Goal: Find specific page/section: Find specific page/section

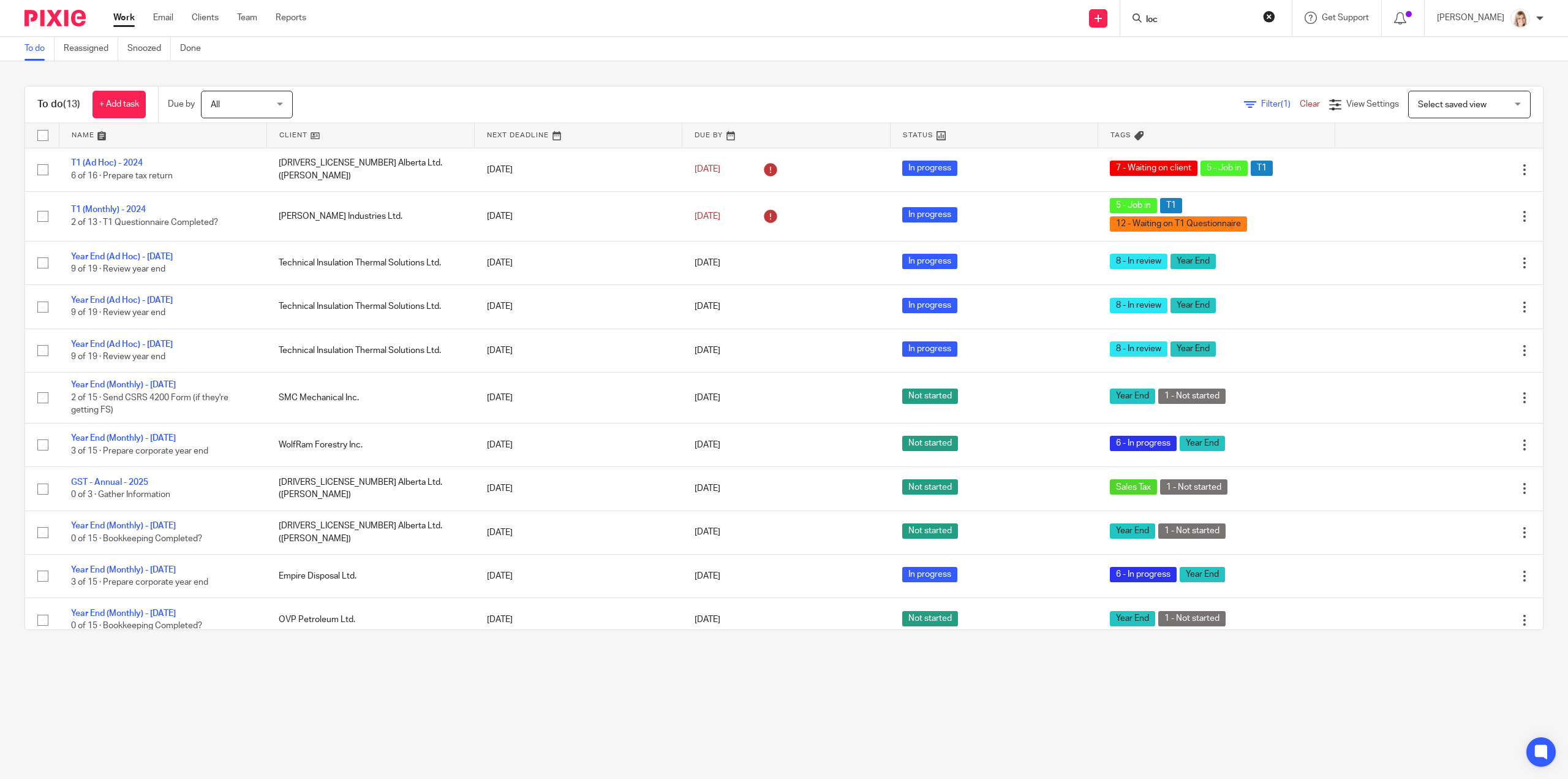
scroll to position [97, 0]
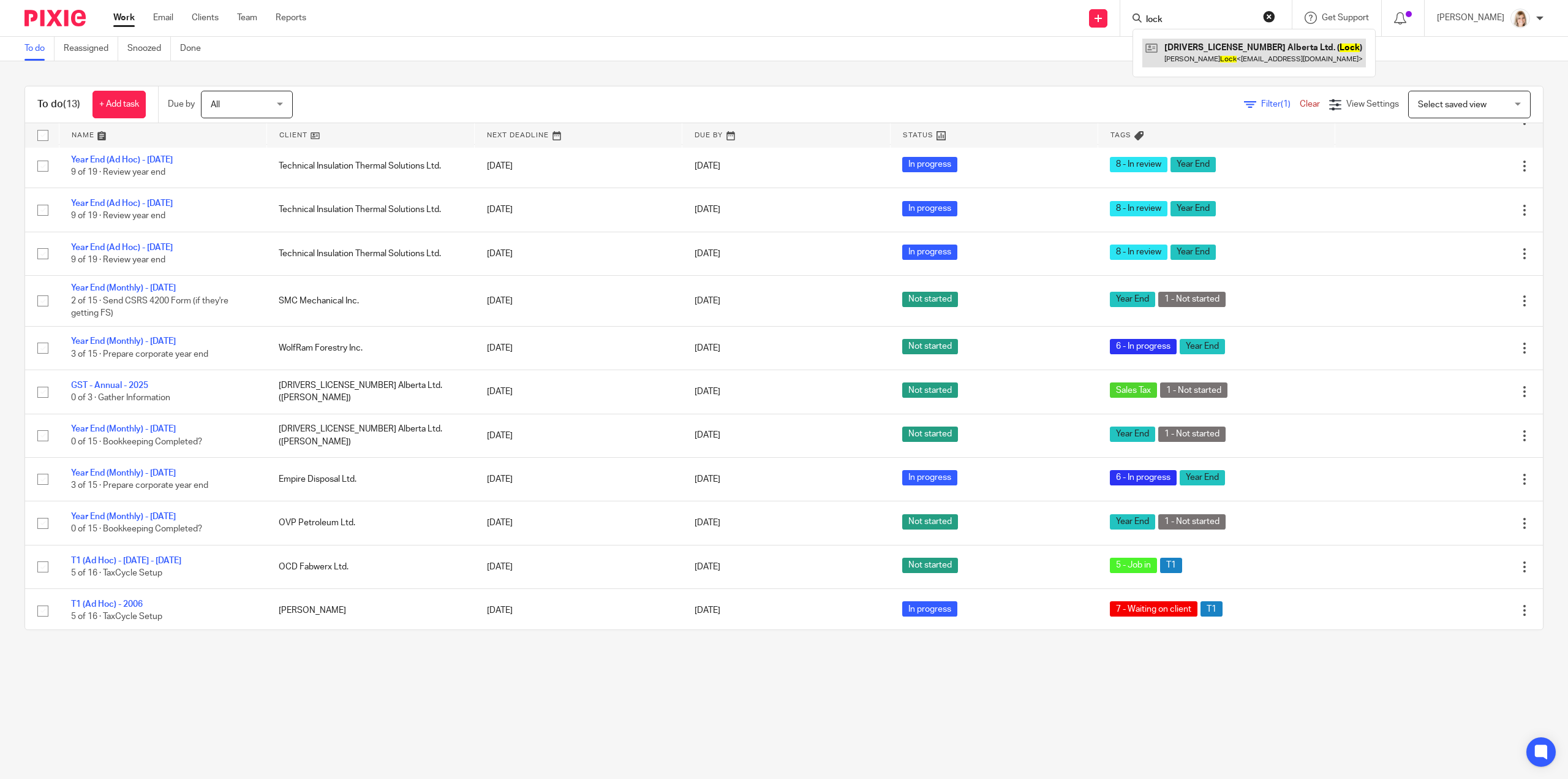
type input "lock"
click at [1236, 52] on link at bounding box center [1254, 52] width 224 height 28
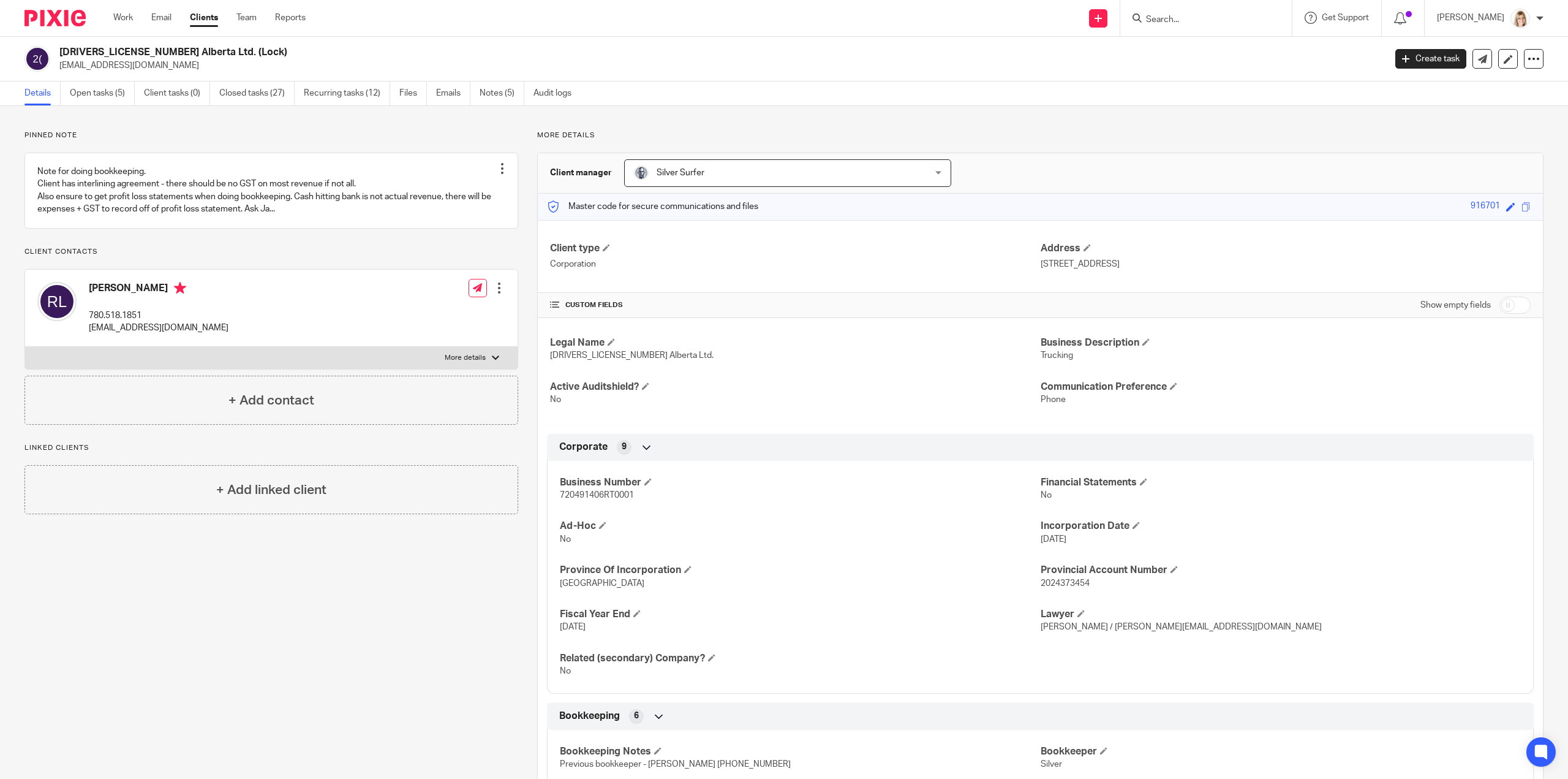
click at [602, 497] on span "720491406RT0001" at bounding box center [597, 495] width 74 height 9
drag, startPoint x: 941, startPoint y: 521, endPoint x: 938, endPoint y: 501, distance: 20.2
click at [938, 505] on div "Business Number 720491406RT0001 Financial Statements No Ad-Hoc No Incorporation…" at bounding box center [1040, 573] width 987 height 242
click at [970, 495] on p "720491406RT0001" at bounding box center [800, 494] width 480 height 12
click at [1141, 554] on div "Business Number 720491406RT0001 Financial Statements No Ad-Hoc No Incorporation…" at bounding box center [1040, 573] width 987 height 242
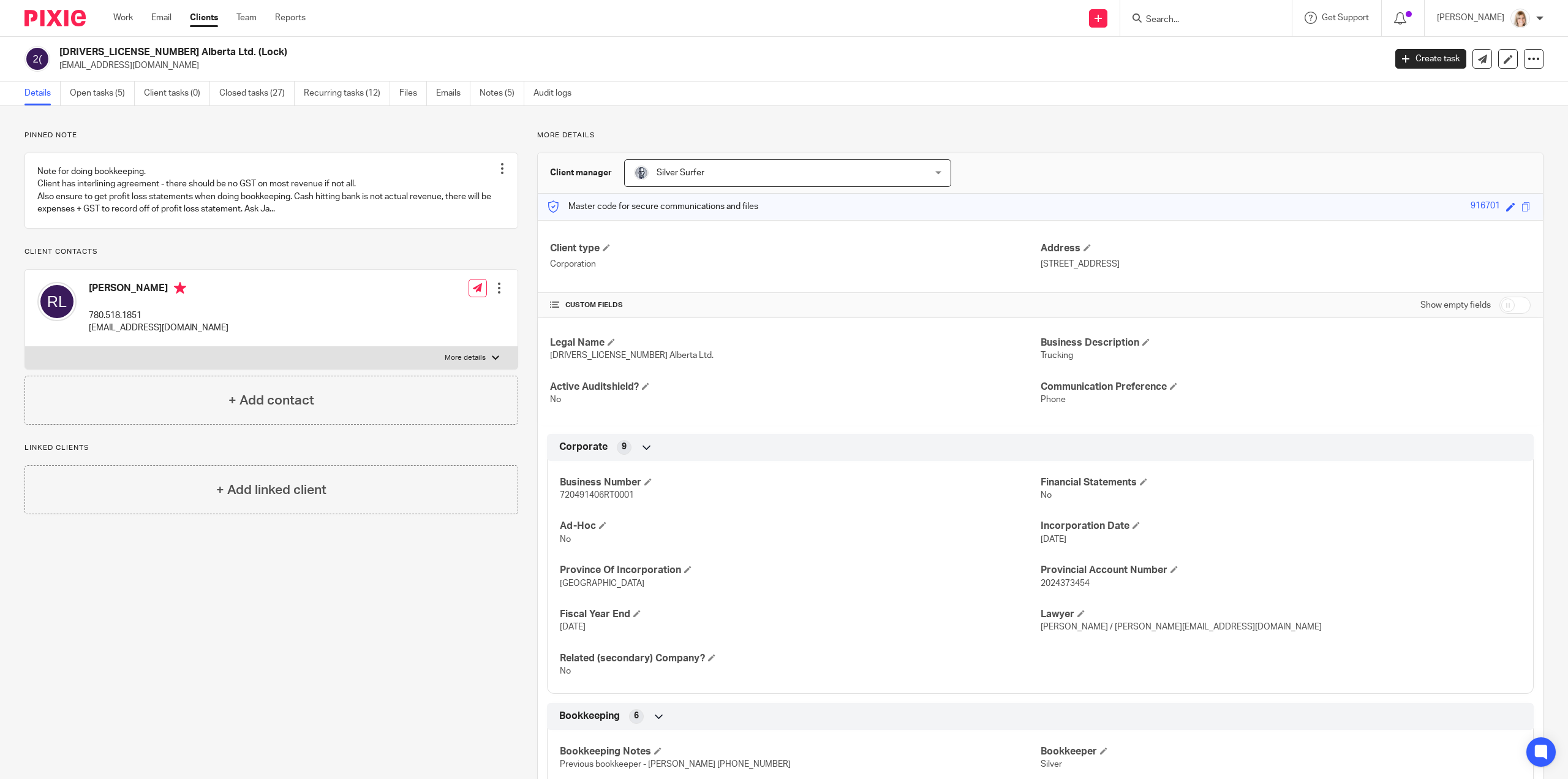
click at [1164, 623] on span "Ryan Rigler / KristinaB@riglerlaw.ca" at bounding box center [1181, 627] width 282 height 9
drag, startPoint x: 1175, startPoint y: 631, endPoint x: 1034, endPoint y: 621, distance: 141.4
click at [1040, 621] on p "Ryan Rigler / KristinaB@riglerlaw.ca" at bounding box center [1280, 627] width 480 height 12
click at [772, 534] on p "No" at bounding box center [800, 538] width 480 height 12
click at [1185, 19] on input "Search" at bounding box center [1199, 20] width 110 height 11
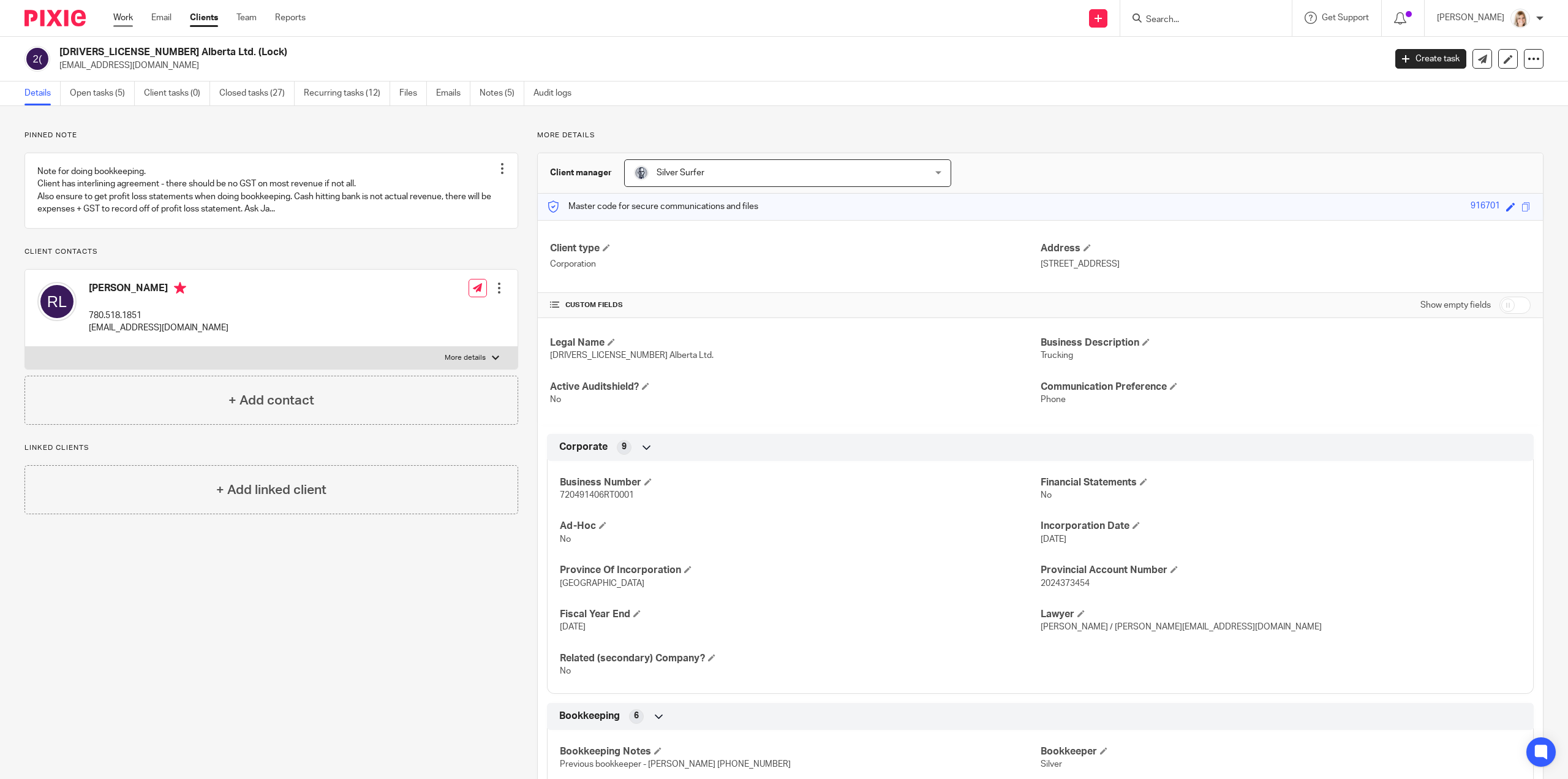
click at [118, 20] on link "Work" at bounding box center [123, 18] width 19 height 12
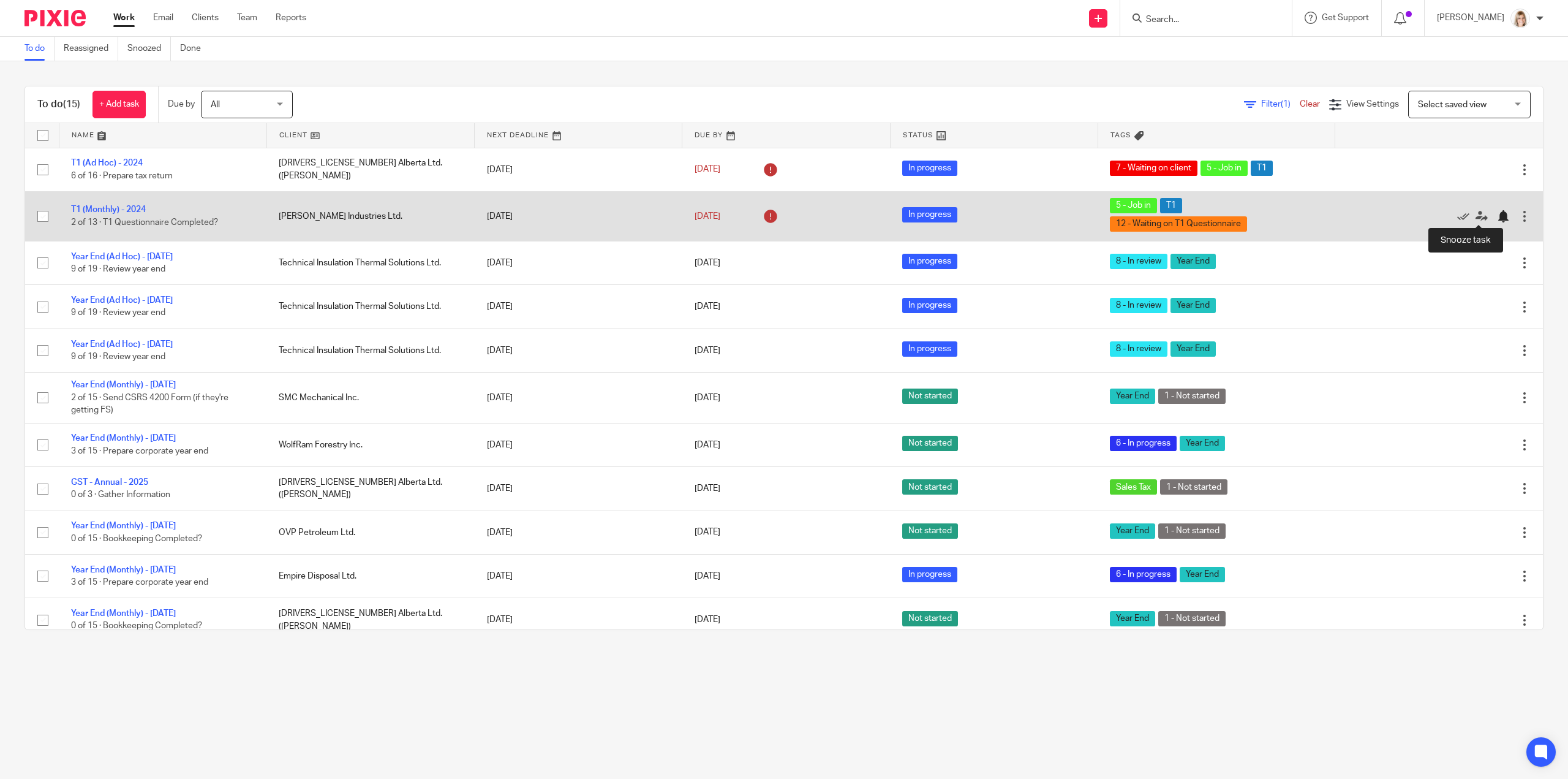
click at [1497, 219] on div at bounding box center [1502, 216] width 12 height 12
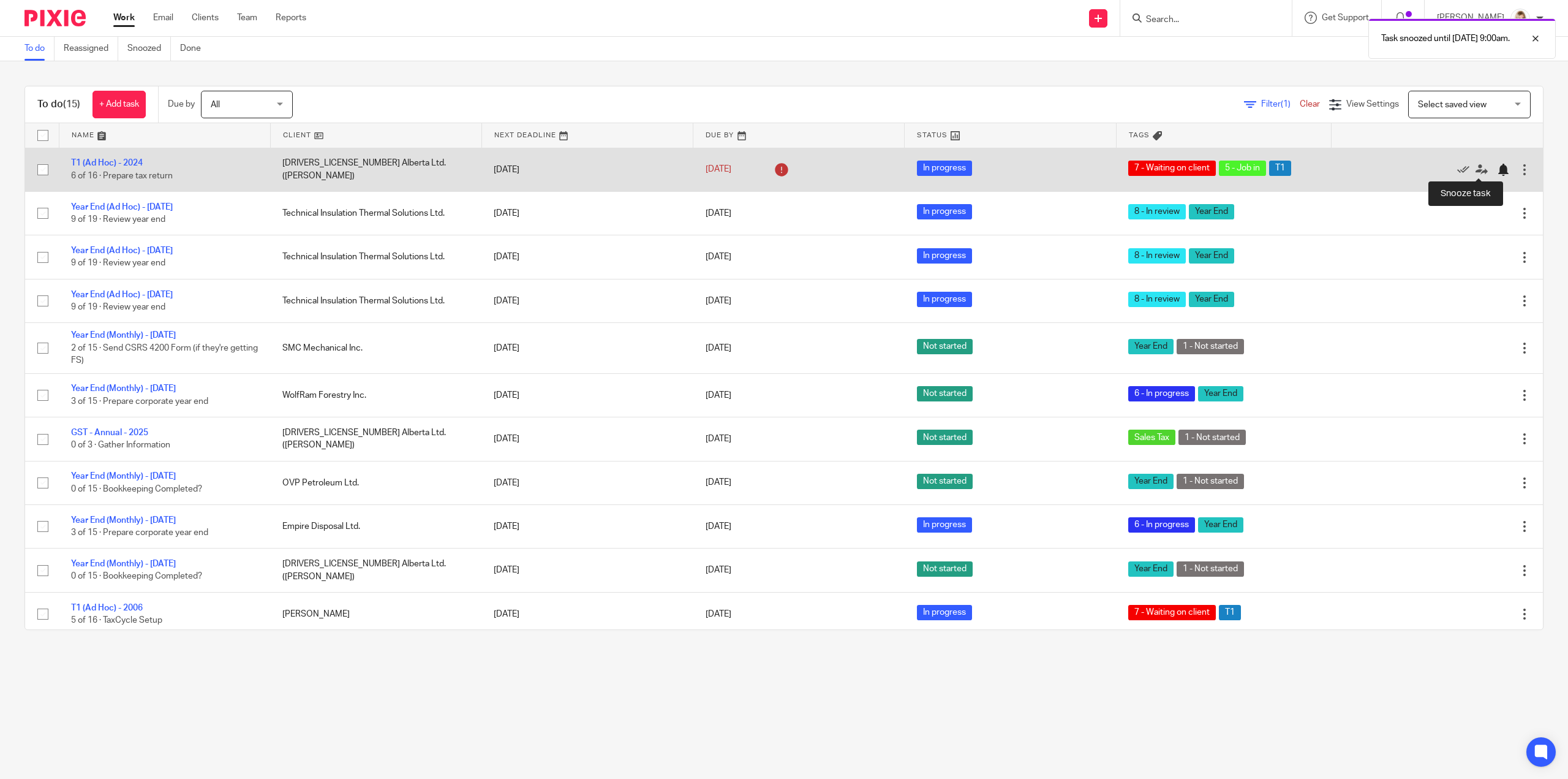
click at [1497, 171] on div at bounding box center [1502, 169] width 12 height 12
